Goal: Task Accomplishment & Management: Complete application form

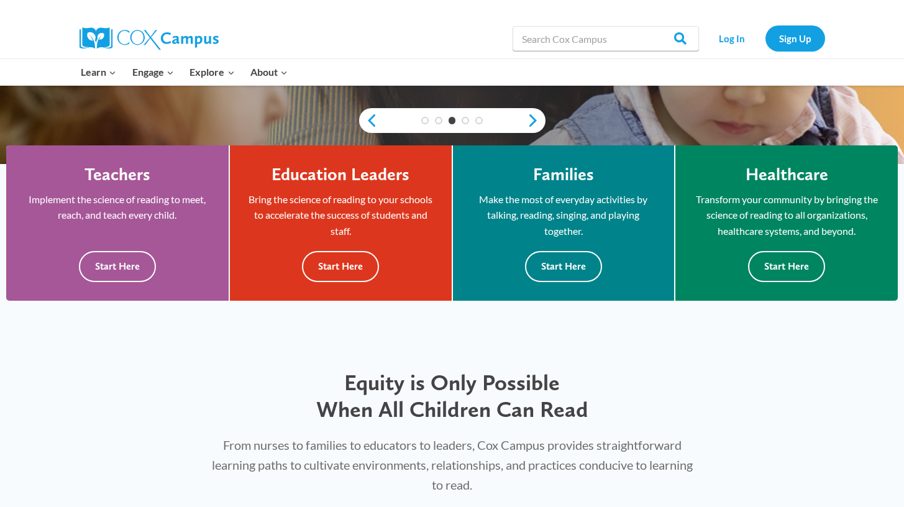
scroll to position [302, 0]
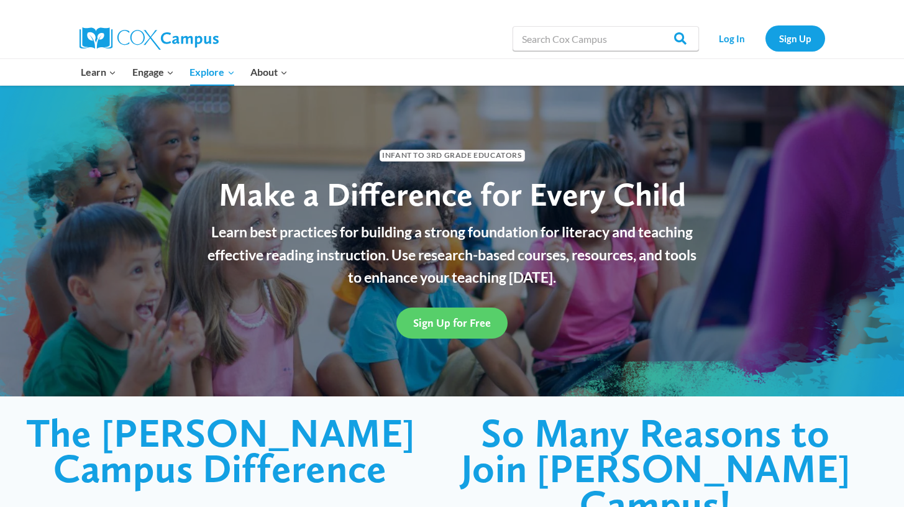
click at [64, 442] on h1 "The Cox Campus Difference" at bounding box center [220, 450] width 391 height 71
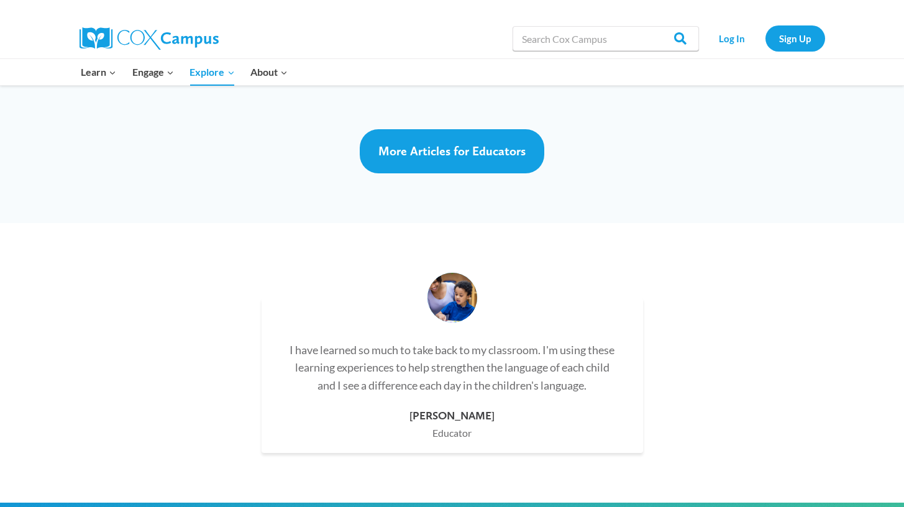
scroll to position [3401, 0]
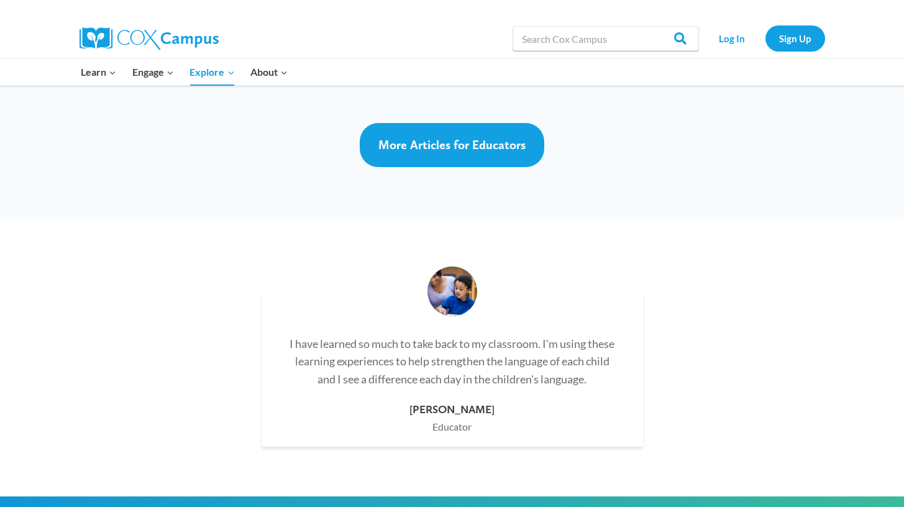
click at [765, 256] on div "I have learned so much to take back to my classroom. I'm using these learning e…" at bounding box center [452, 357] width 904 height 280
click at [739, 38] on link "Log In" at bounding box center [732, 37] width 54 height 25
click at [779, 38] on link "Sign Up" at bounding box center [795, 37] width 60 height 25
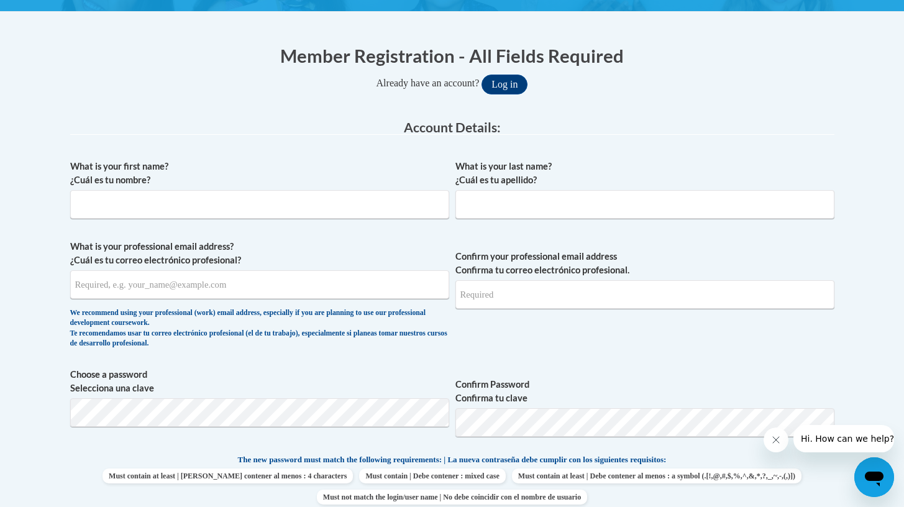
scroll to position [260, 0]
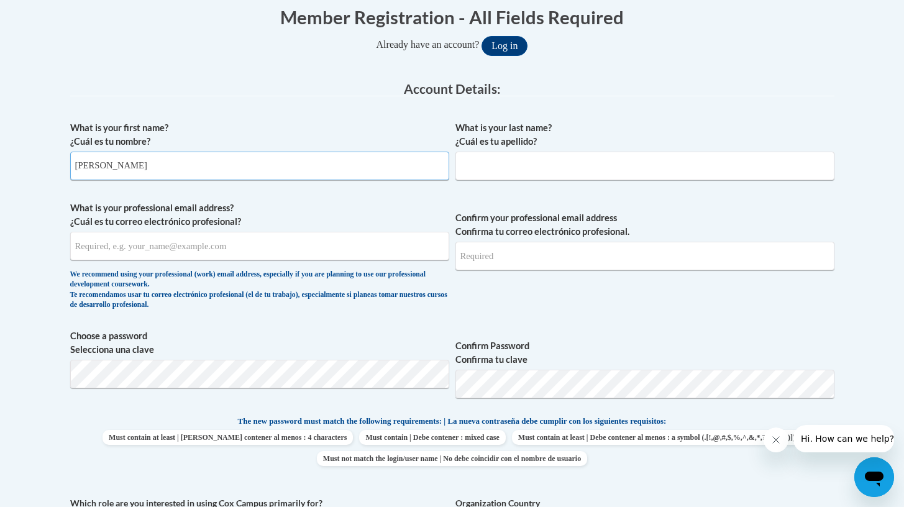
type input "Emerson"
click at [580, 176] on input "What is your last name? ¿Cuál es tu apellido?" at bounding box center [644, 166] width 379 height 29
type input "Seagren"
click at [306, 248] on input "What is your professional email address? ¿Cuál es tu correo electrónico profesi…" at bounding box center [259, 246] width 379 height 29
type input "eseagren@sdsm.k12.wi.us"
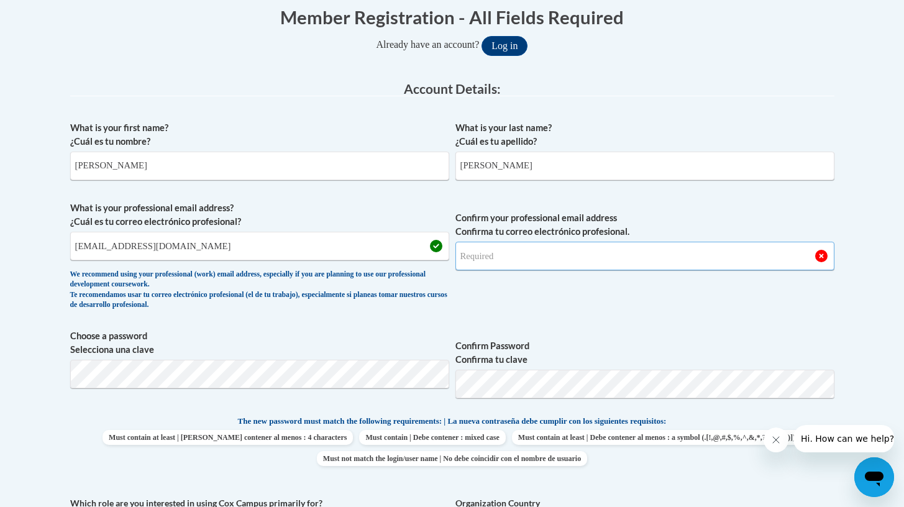
click at [536, 252] on input "Confirm your professional email address Confirma tu correo electrónico profesio…" at bounding box center [644, 256] width 379 height 29
type input "eseagren@sdsm.k12.wi.us"
click at [509, 45] on button "Log in" at bounding box center [504, 46] width 46 height 20
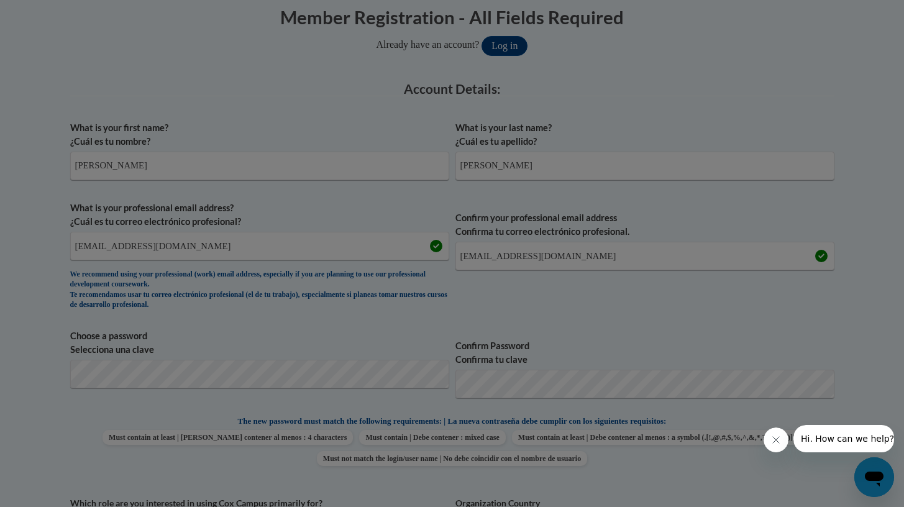
scroll to position [544, 0]
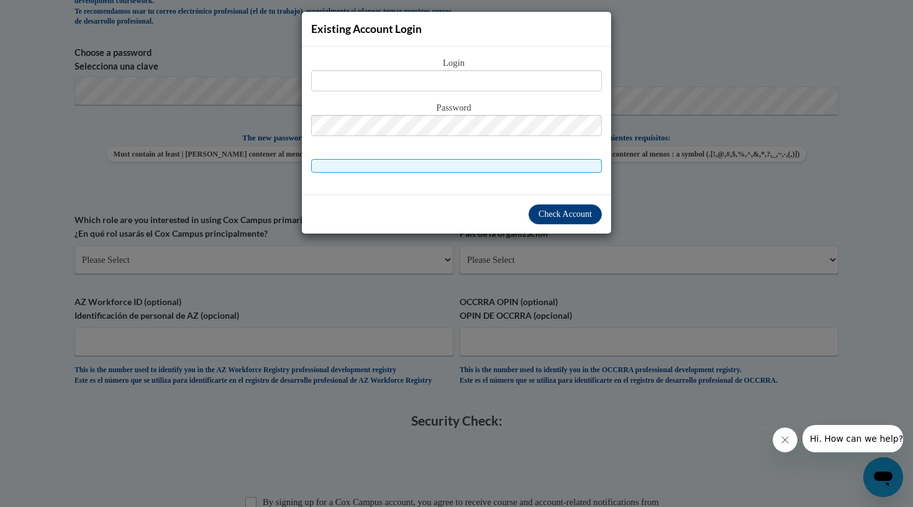
click at [477, 318] on div "Existing Account Login Login Password" at bounding box center [456, 253] width 913 height 507
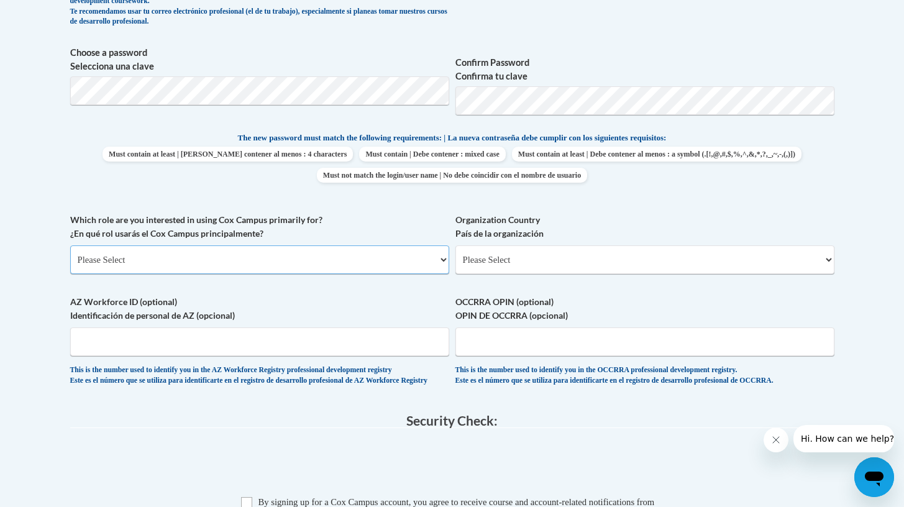
select select "fbf2d438-af2f-41f8-98f1-81c410e29de3"
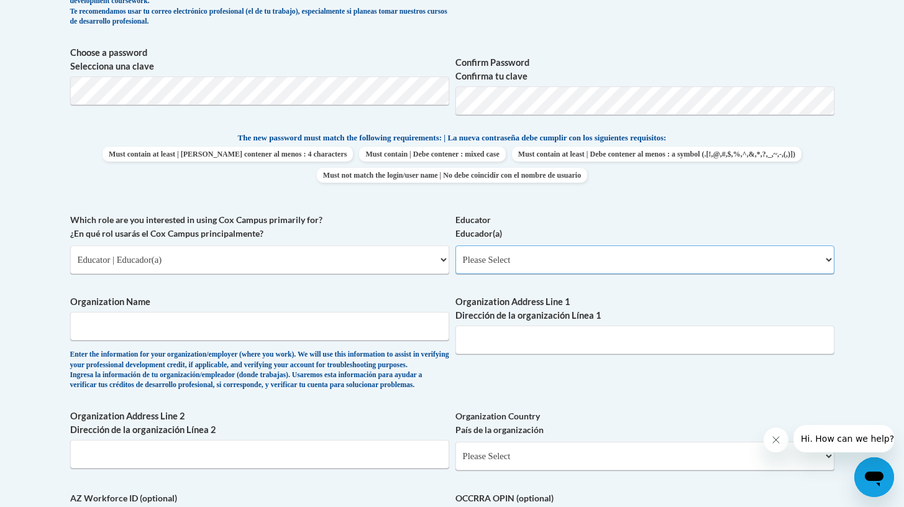
select select "8e40623d-54d0-45cd-9f92-5df65cd3f8cf"
click at [386, 350] on div "Enter the information for your organization/employer (where you work). We will …" at bounding box center [259, 370] width 379 height 41
type input "Lakeview Elementary"
click at [630, 334] on input "Organization Address Line 1 Dirección de la organización Línea 1" at bounding box center [644, 339] width 379 height 29
click at [358, 463] on input "Organization Address Line 2 Dirección de la organización Línea 2" at bounding box center [259, 454] width 379 height 29
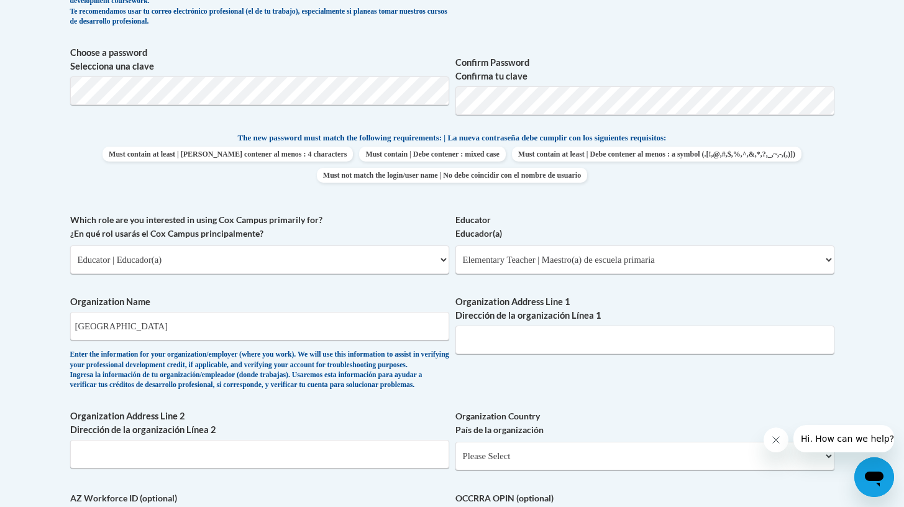
click at [554, 413] on div "What is your first name? ¿Cuál es tu nombre? Emerson What is your last name? ¿C…" at bounding box center [452, 213] width 764 height 763
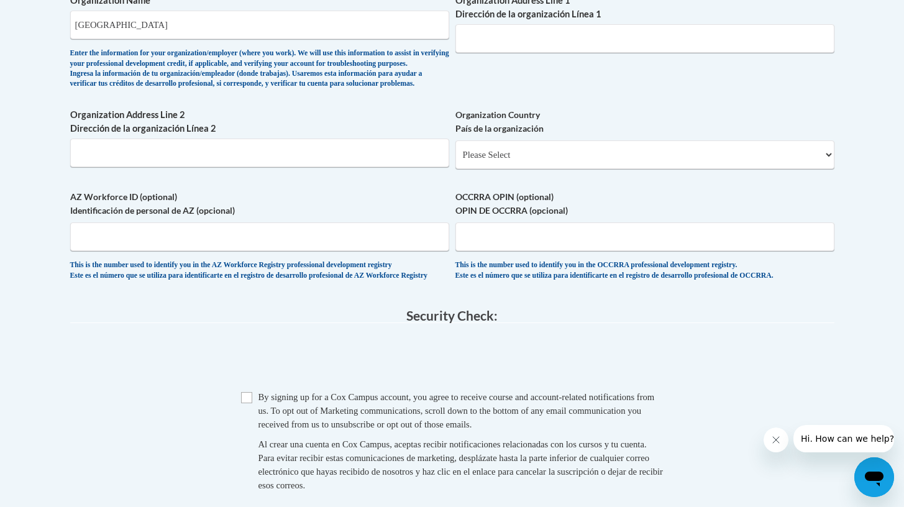
scroll to position [854, 0]
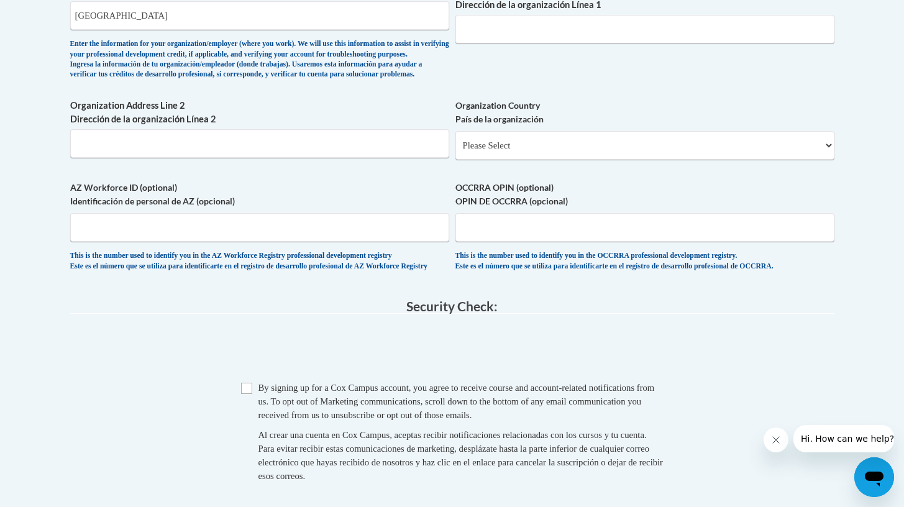
click at [382, 252] on span "AZ Workforce ID (optional) Identificación de personal de AZ (opcional) This is …" at bounding box center [259, 226] width 379 height 91
click at [378, 242] on input "AZ Workforce ID (optional) Identificación de personal de AZ (opcional)" at bounding box center [259, 227] width 379 height 29
click at [310, 348] on span "0cAFcWeA7GGv9w4xhZBKw8hEDhXkXg6y8L9MshQFefhqG7pg1YeyP3JuvZowMA0av_dZ5Ne-aLA1k-D…" at bounding box center [452, 350] width 764 height 48
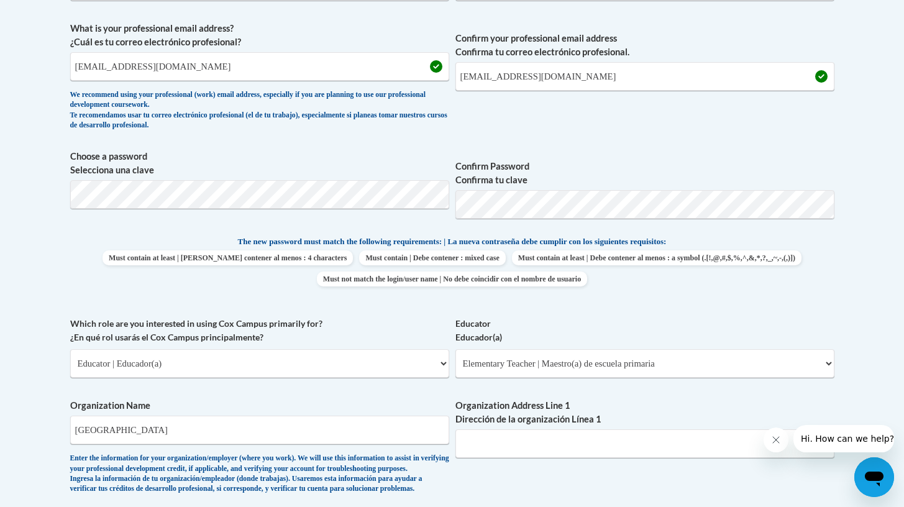
scroll to position [407, 0]
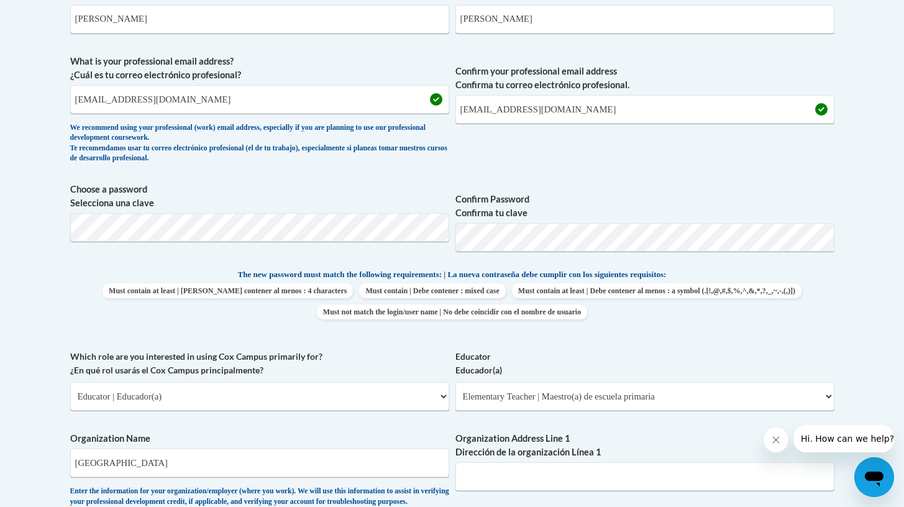
click at [858, 275] on body "This site uses cookies to help improve your learning experience. By continuing …" at bounding box center [452, 449] width 904 height 1712
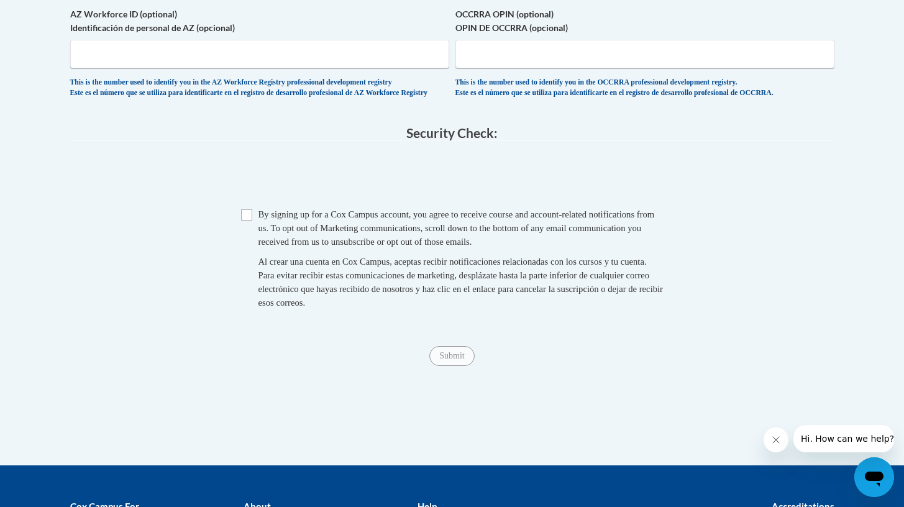
scroll to position [1030, 0]
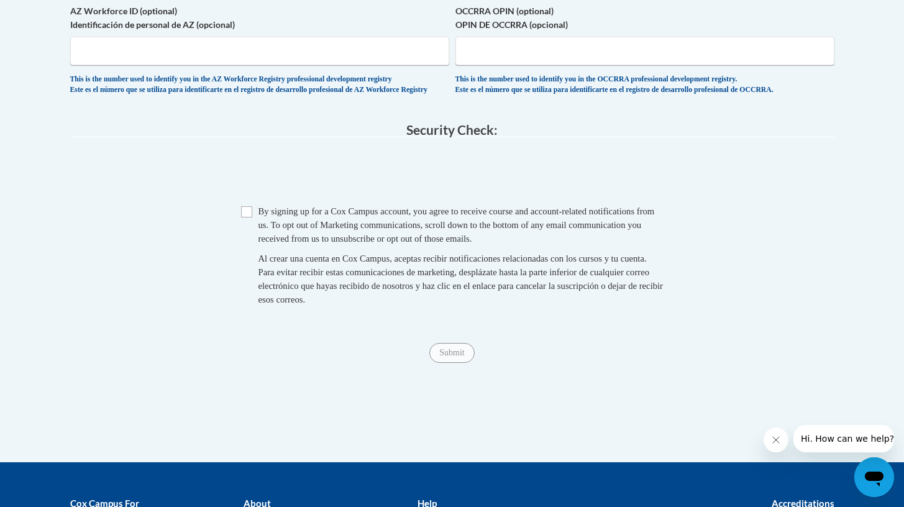
click at [246, 217] on input "Checkbox" at bounding box center [246, 211] width 11 height 11
checkbox input "true"
click at [468, 363] on input "Submit" at bounding box center [451, 353] width 45 height 20
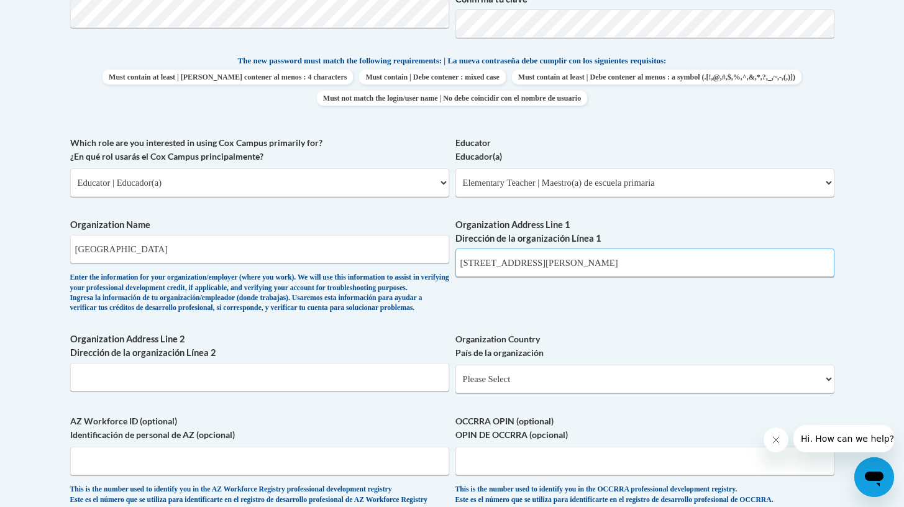
click at [548, 262] on input "711 Marion Ave." at bounding box center [644, 262] width 379 height 29
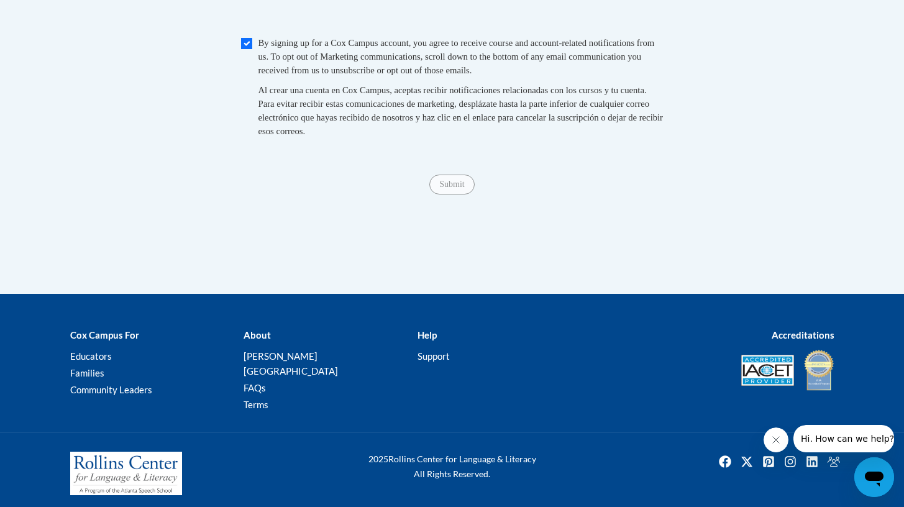
scroll to position [1208, 0]
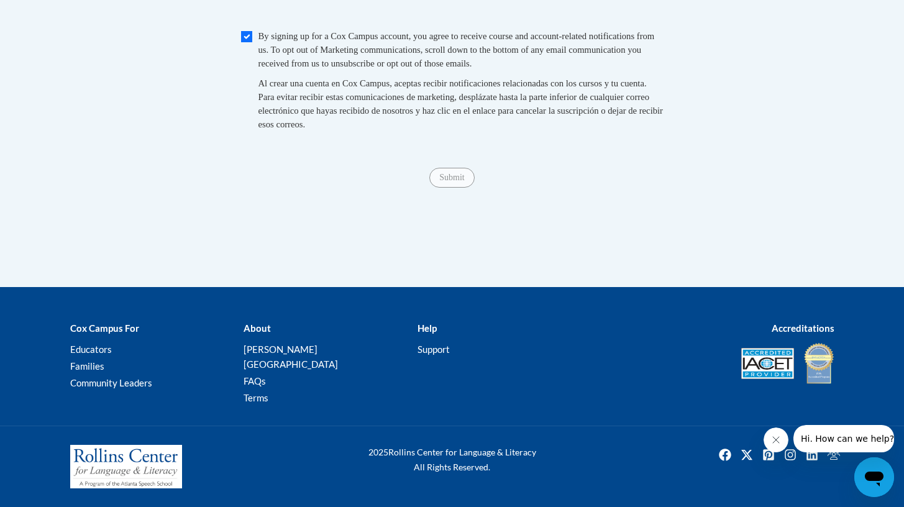
type input "711 Marion Ave."
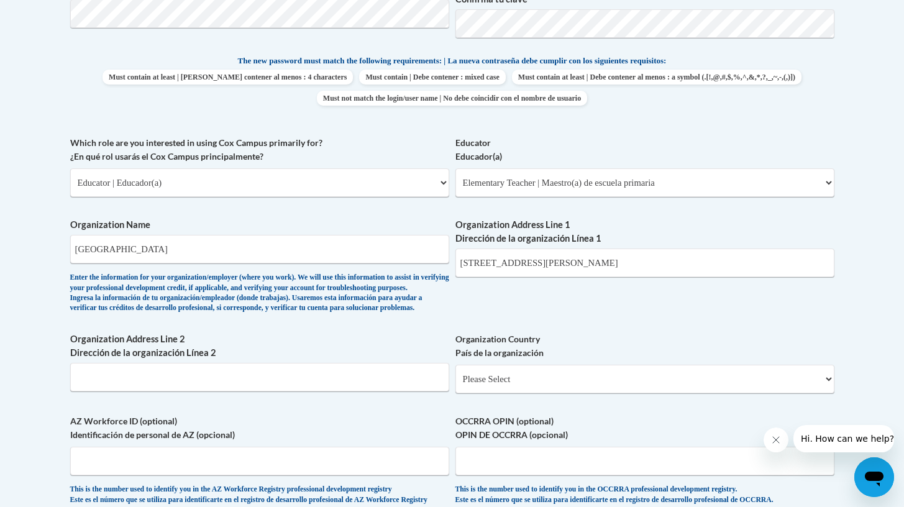
click at [477, 304] on div "What is your first name? ¿Cuál es tu nombre? Emerson What is your last name? ¿C…" at bounding box center [452, 136] width 764 height 763
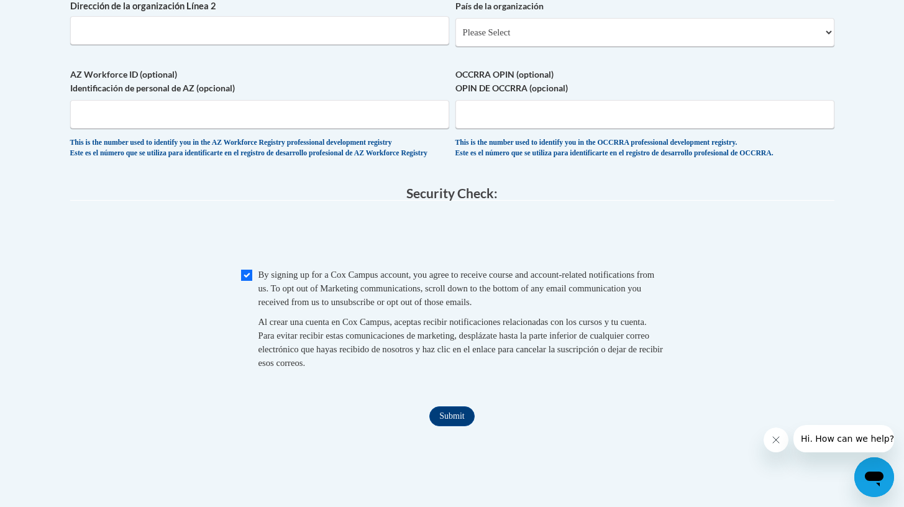
scroll to position [968, 0]
click at [445, 425] on input "Submit" at bounding box center [451, 415] width 45 height 20
select select "ad49bcad-a171-4b2e-b99c-48b446064914"
select select
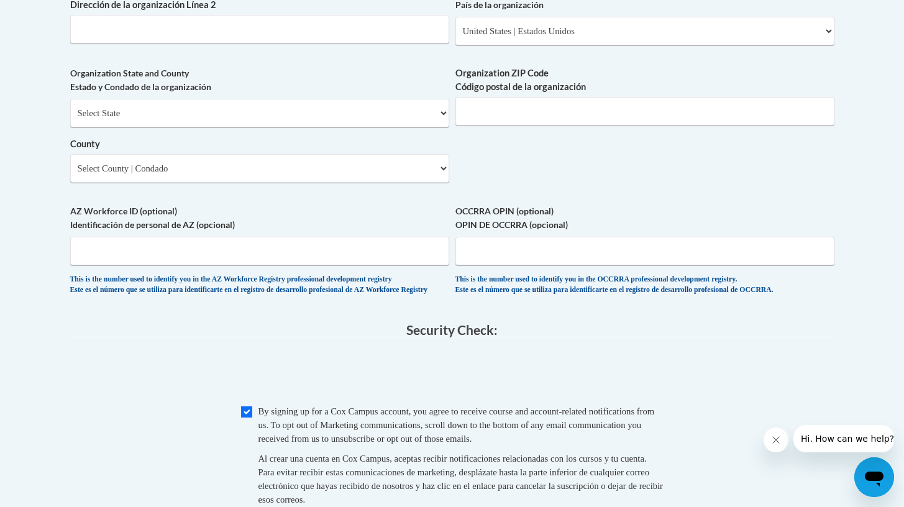
click at [673, 343] on fieldset "Security Check: Enter the security code + = TextBox Checkbox" at bounding box center [452, 428] width 764 height 211
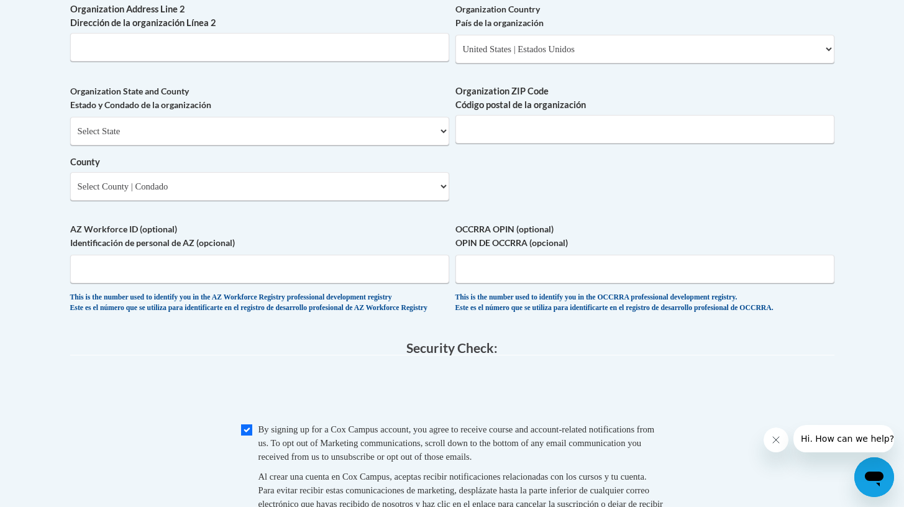
scroll to position [945, 0]
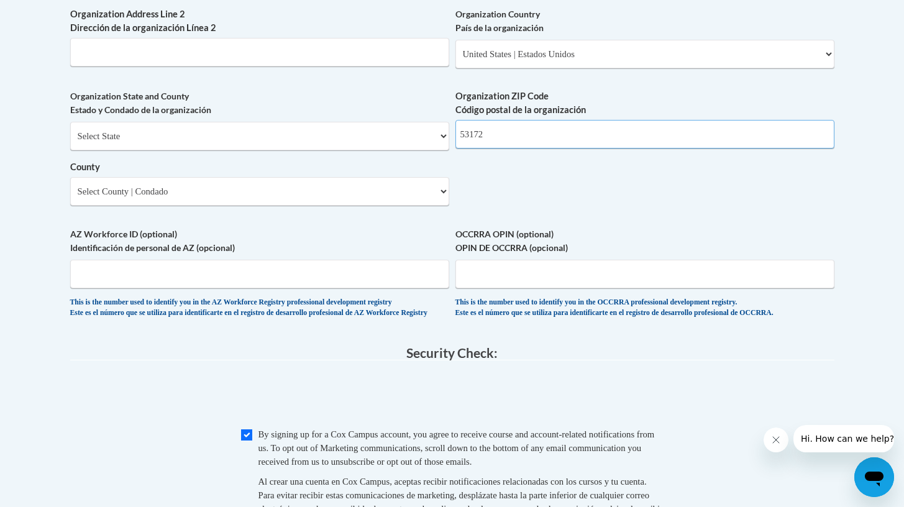
type input "53172"
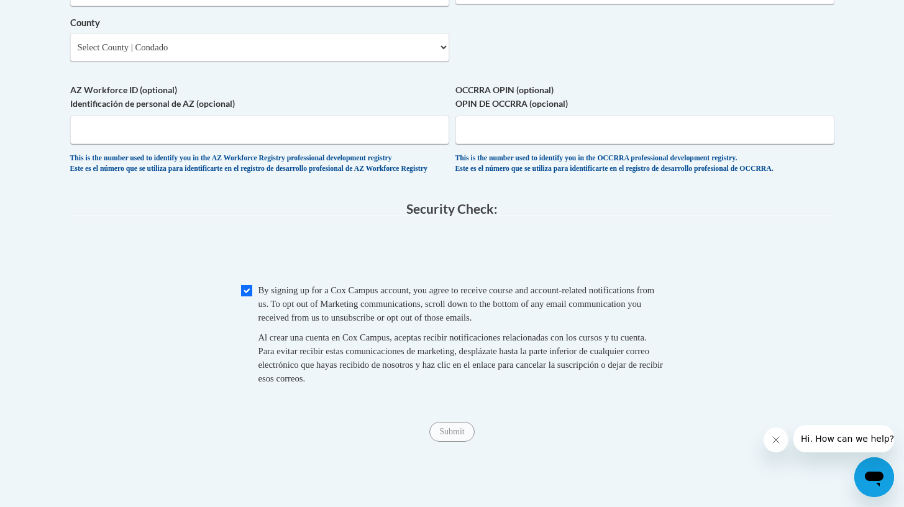
scroll to position [1096, 0]
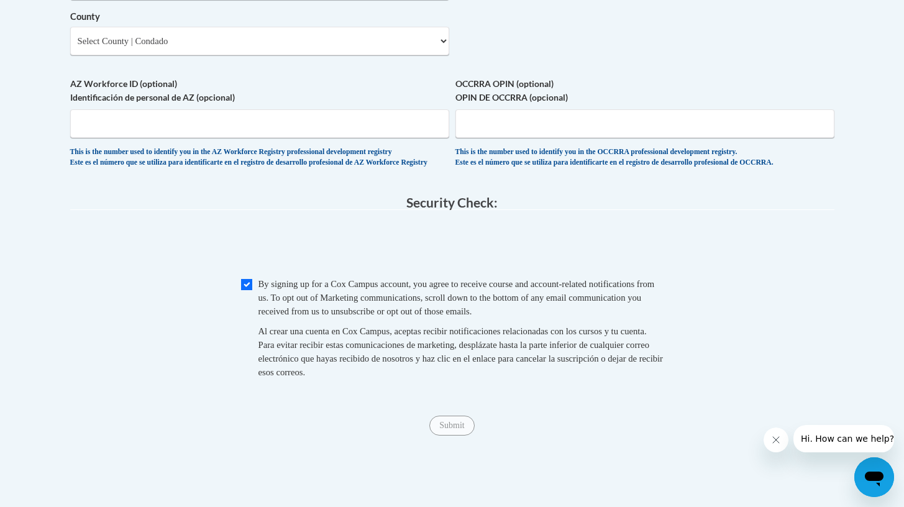
click at [614, 432] on div "Submit Submit" at bounding box center [452, 426] width 764 height 20
click at [713, 216] on fieldset "Security Check: Enter the security code + = TextBox Checkbox" at bounding box center [452, 301] width 764 height 211
click at [627, 243] on span "0cAFcWeA6bTbD4NwYT0PfWqlPq5GaAQL73uMrIOz_06BkbhdojvEAeMbk3KRGppF6UN4cy_bdIPJNz7…" at bounding box center [452, 246] width 764 height 48
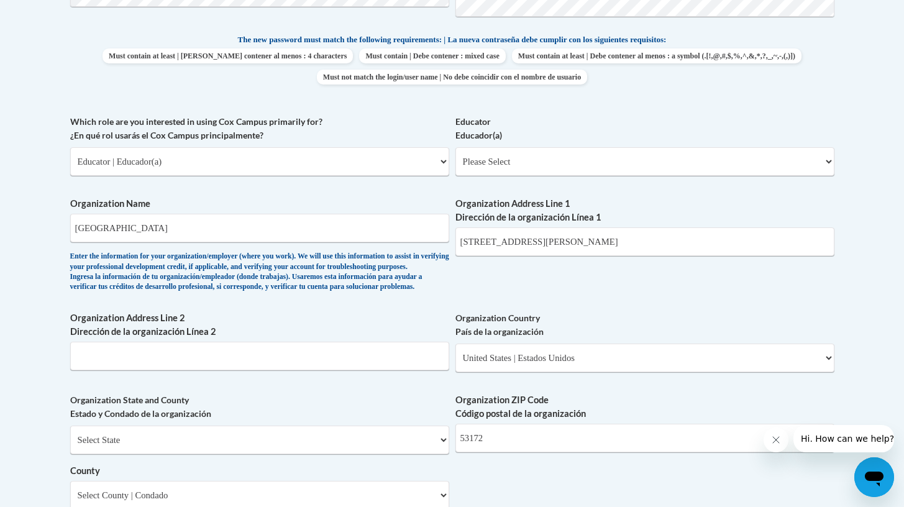
scroll to position [639, 0]
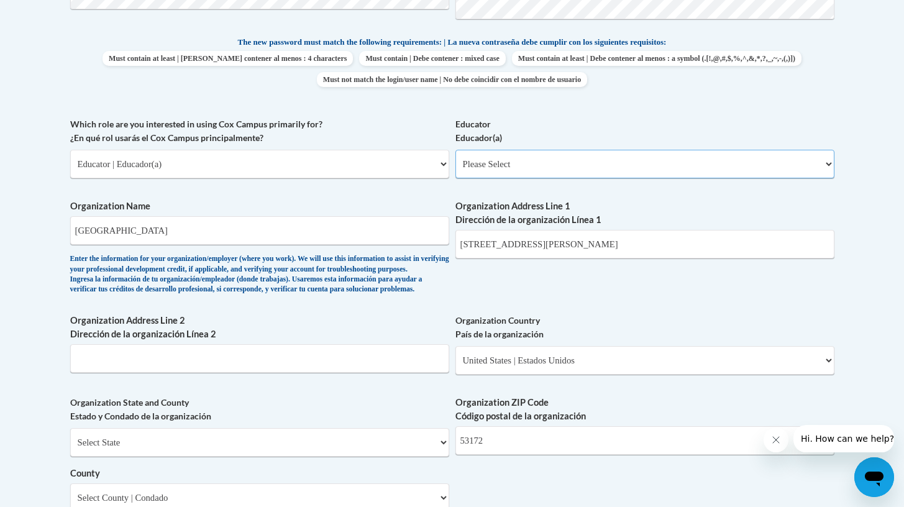
select select "8e40623d-54d0-45cd-9f92-5df65cd3f8cf"
click at [758, 303] on div "What is your first name? ¿Cuál es tu nombre? Emerson What is your last name? ¿C…" at bounding box center [452, 186] width 764 height 901
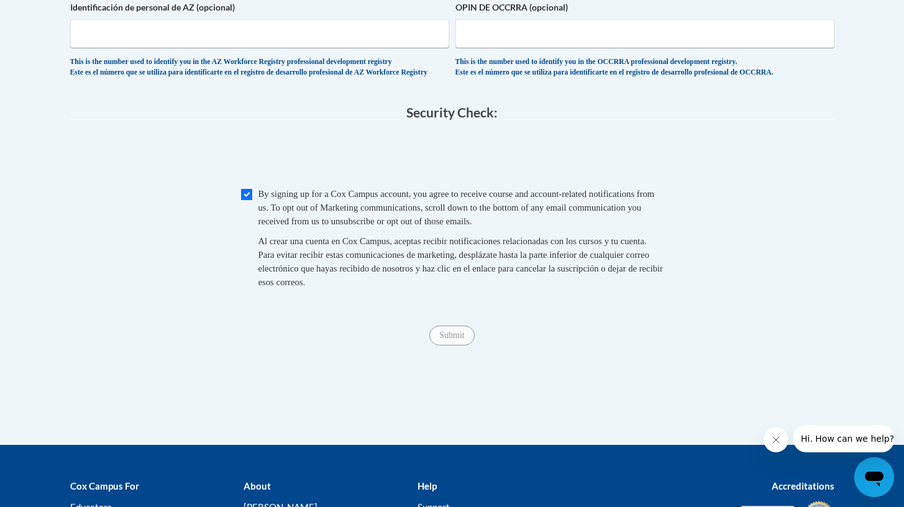
scroll to position [1190, 0]
